Goal: Information Seeking & Learning: Stay updated

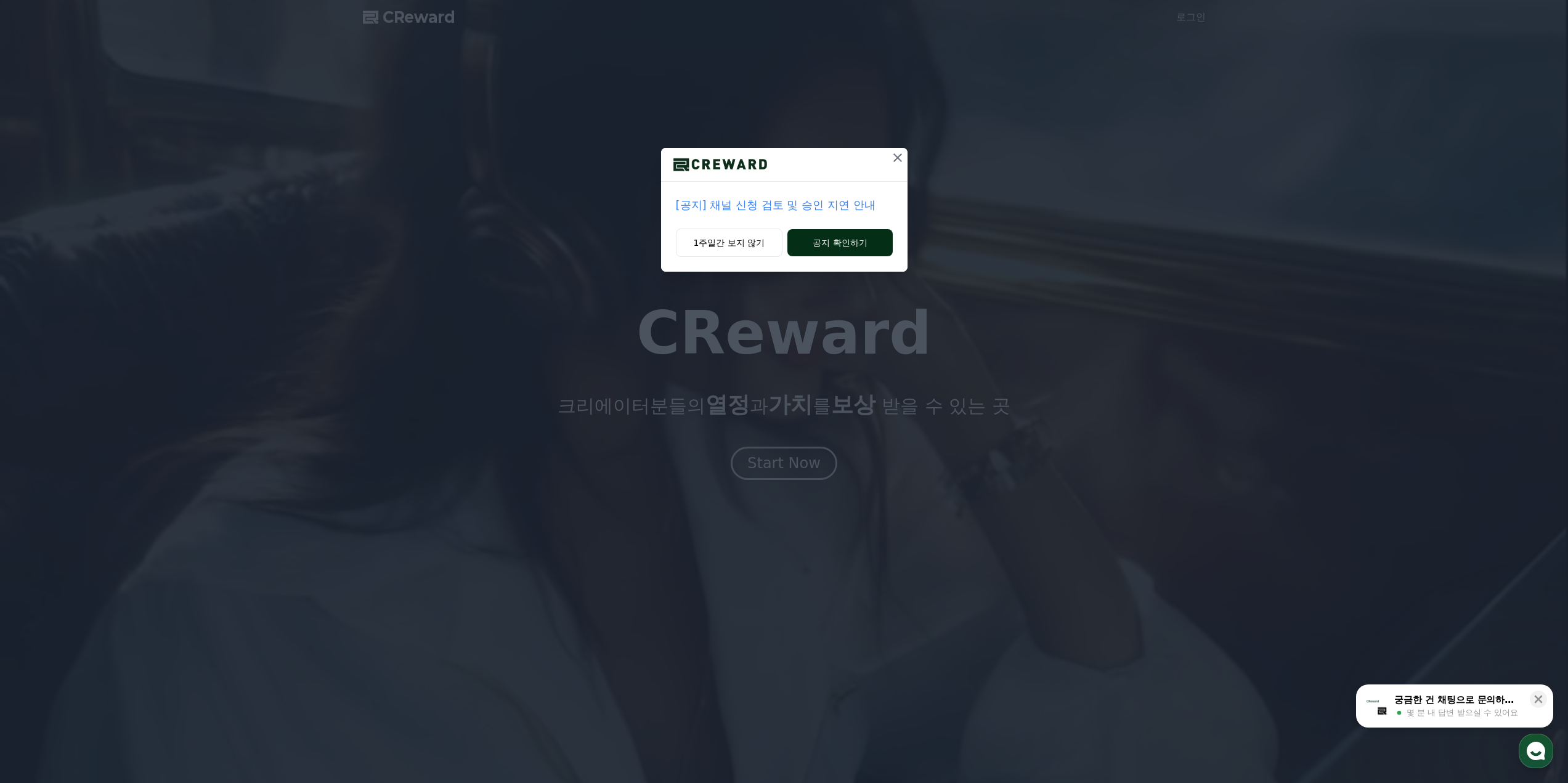
click at [837, 248] on button "공지 확인하기" at bounding box center [840, 242] width 105 height 27
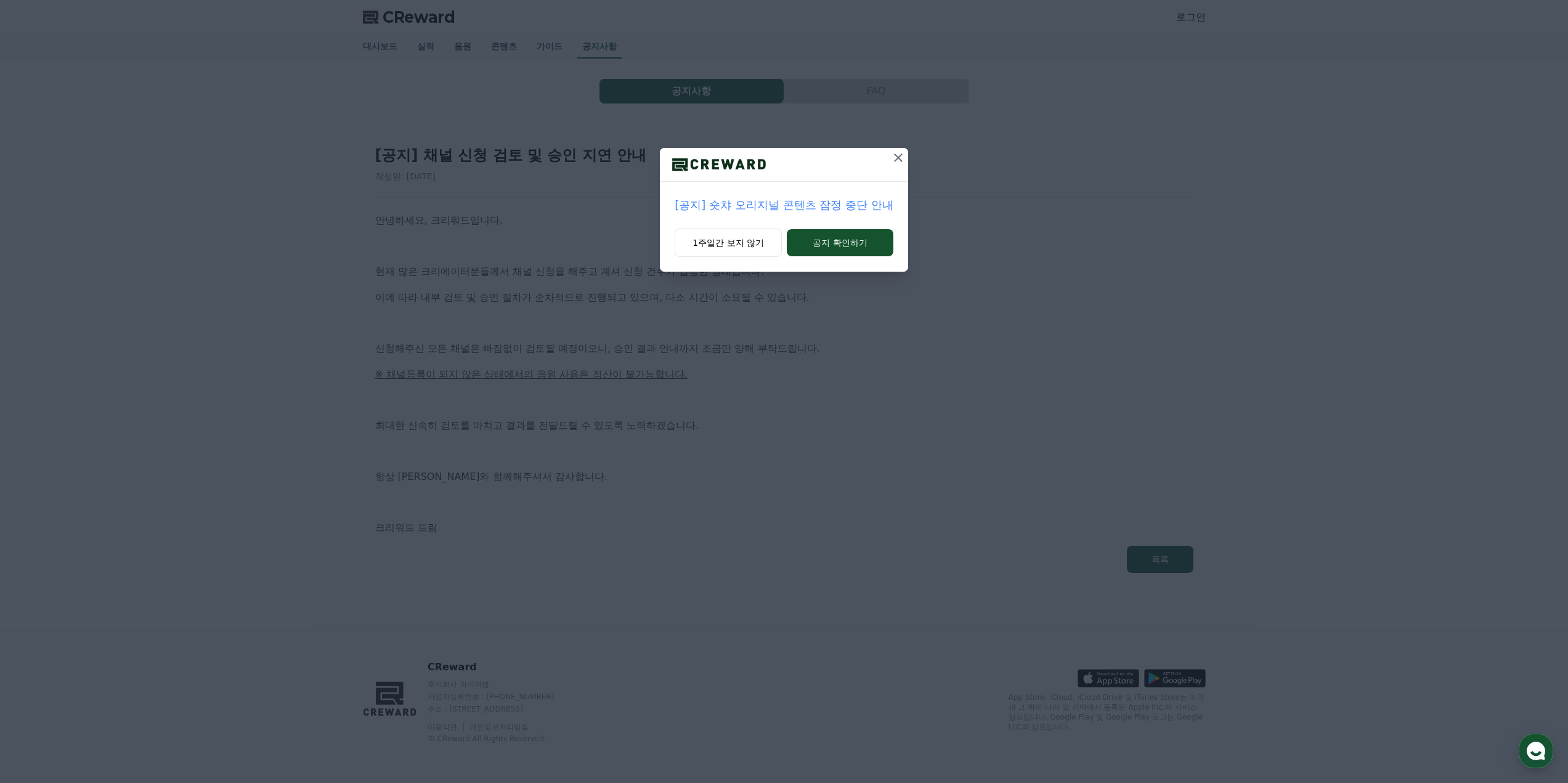
click at [837, 248] on button "공지 확인하기" at bounding box center [840, 242] width 107 height 27
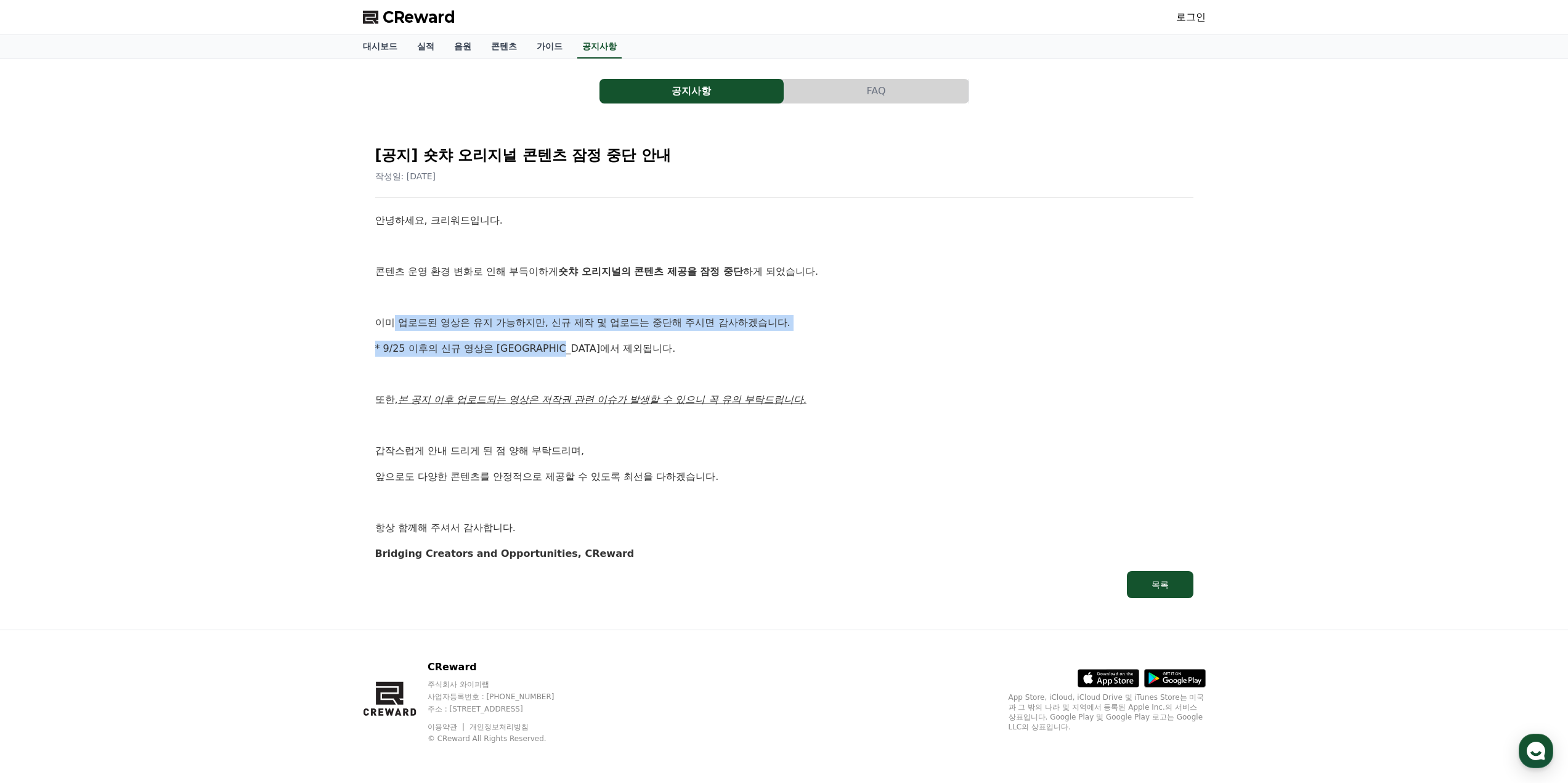
drag, startPoint x: 393, startPoint y: 323, endPoint x: 701, endPoint y: 360, distance: 310.2
click at [697, 360] on div "안녕하세요, 크리워드입니다. 콘텐츠 운영 환경 변화로 인해 부득이하게 숏챠 오리지널의 콘텐츠 제공을 잠정 중단 하게 되었습니다. 이미 업로드된…" at bounding box center [784, 386] width 818 height 348
click at [701, 361] on div "안녕하세요, 크리워드입니다. 콘텐츠 운영 환경 변화로 인해 부득이하게 숏챠 오리지널의 콘텐츠 제공을 잠정 중단 하게 되었습니다. 이미 업로드된…" at bounding box center [784, 386] width 818 height 348
